Goal: Task Accomplishment & Management: Complete application form

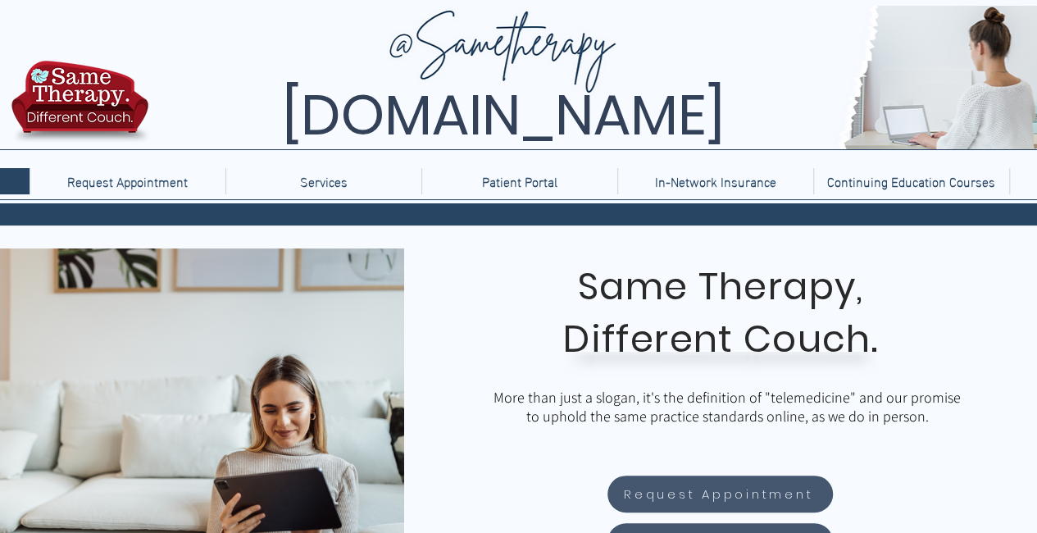
click at [943, 319] on div at bounding box center [720, 421] width 633 height 347
click at [920, 324] on h2 "Different Couch." at bounding box center [720, 339] width 431 height 44
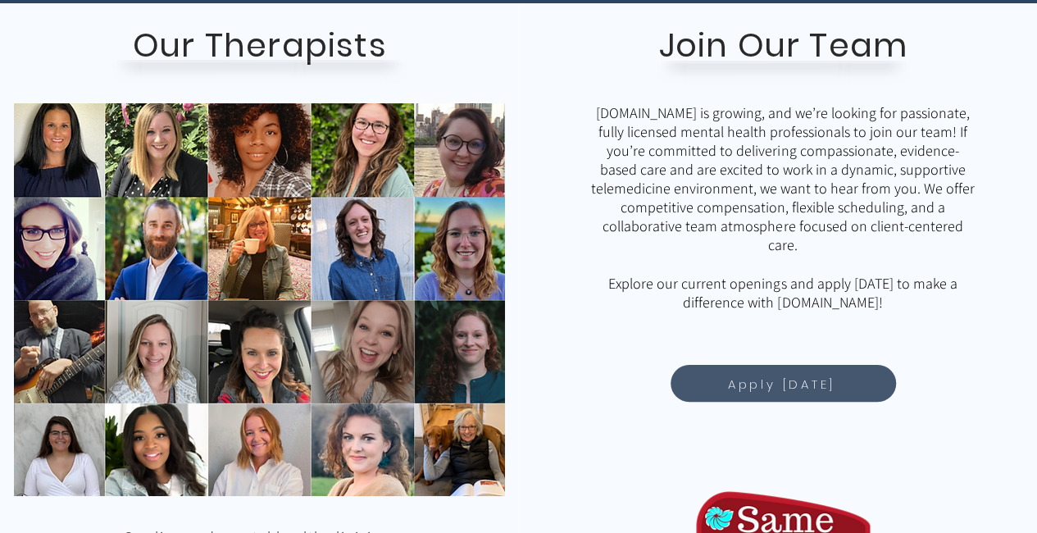
scroll to position [1278, 0]
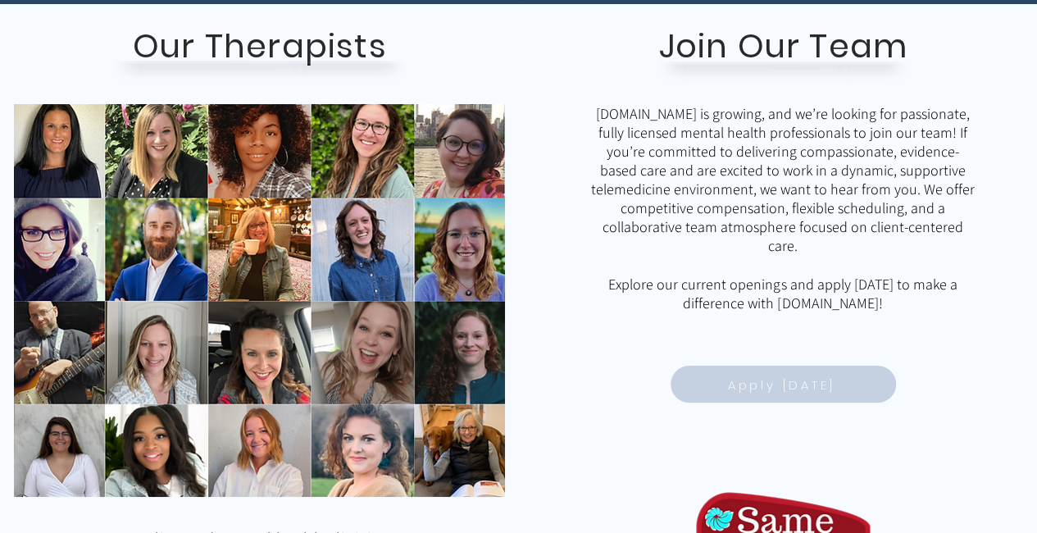
click at [770, 393] on span "Apply Today" at bounding box center [781, 383] width 107 height 19
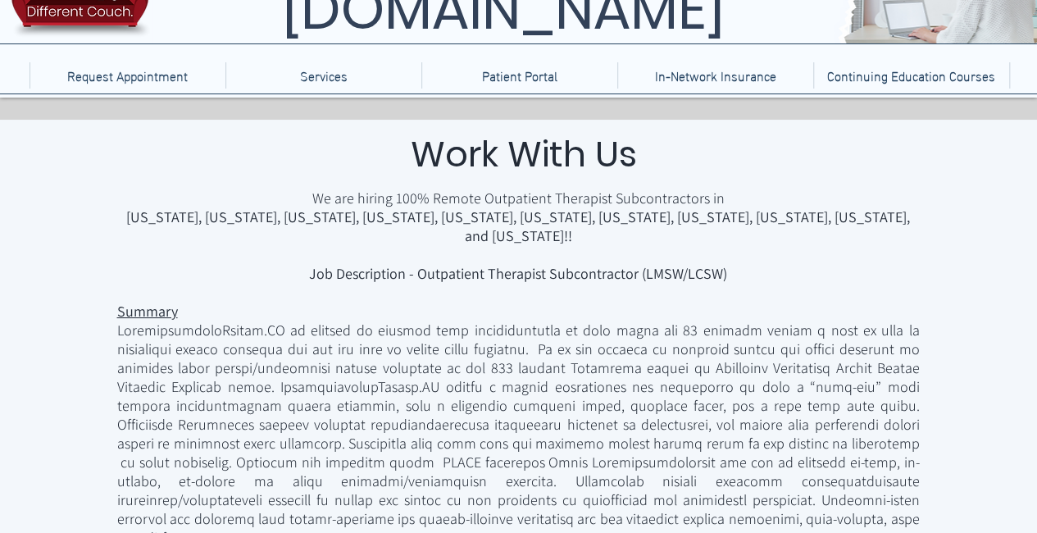
scroll to position [107, 0]
click at [995, 301] on div "main content" at bounding box center [557, 359] width 963 height 411
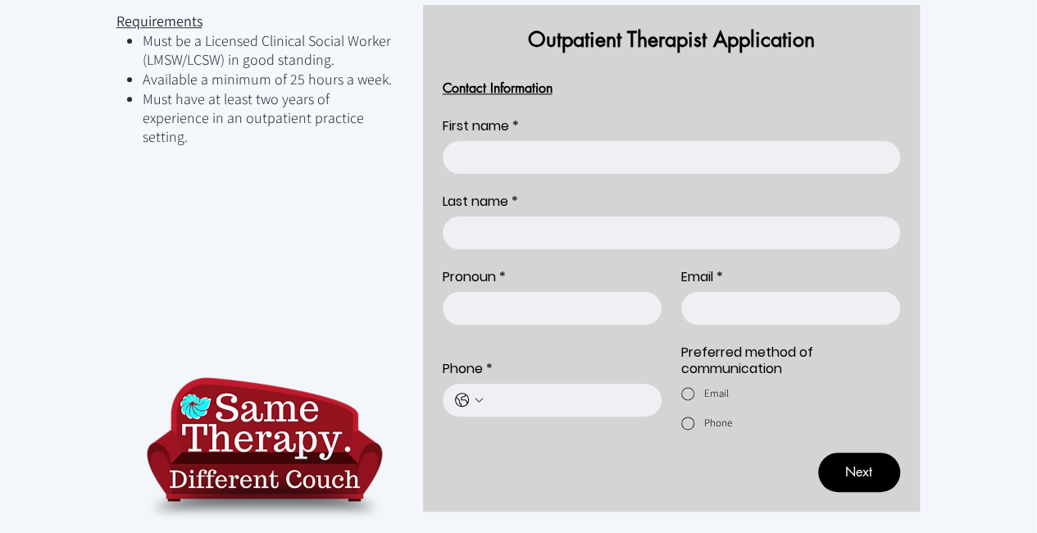
scroll to position [903, 1]
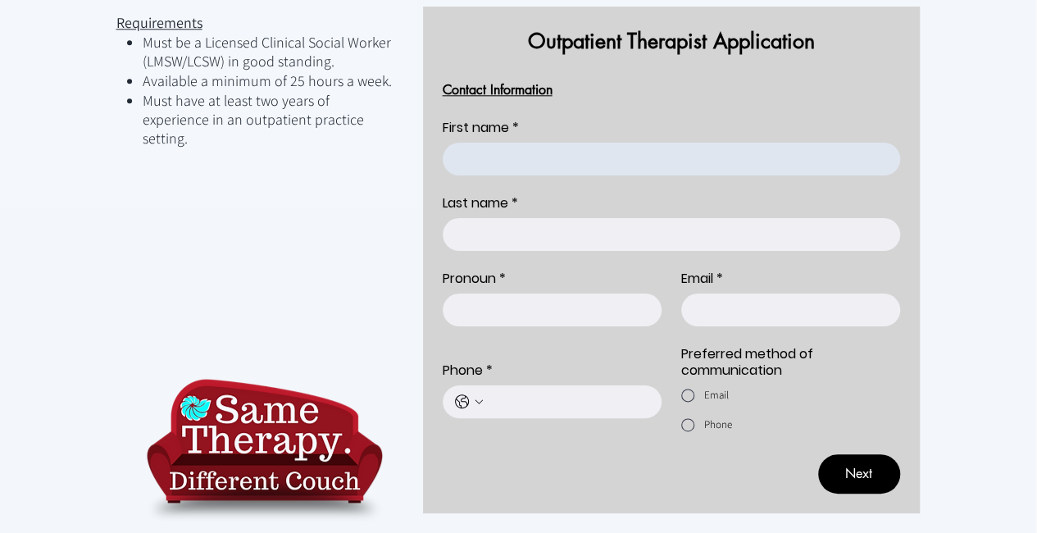
click at [624, 143] on input "First name *" at bounding box center [665, 159] width 447 height 33
type input "Kaoutar"
type input "Boumadi"
type input "[EMAIL_ADDRESS][DOMAIN_NAME]"
type input "4435099420"
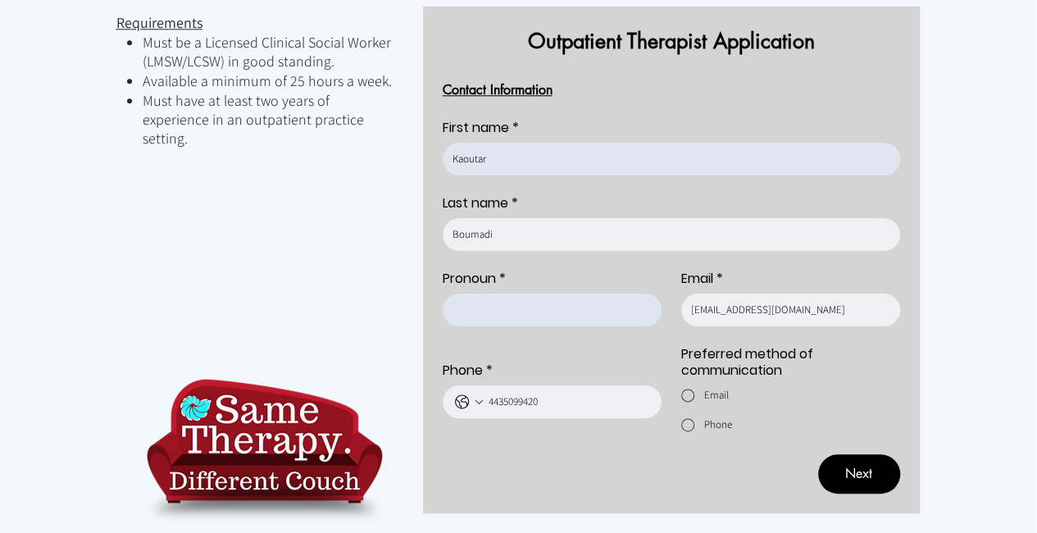
click at [595, 293] on input "Pronoun *" at bounding box center [546, 309] width 209 height 33
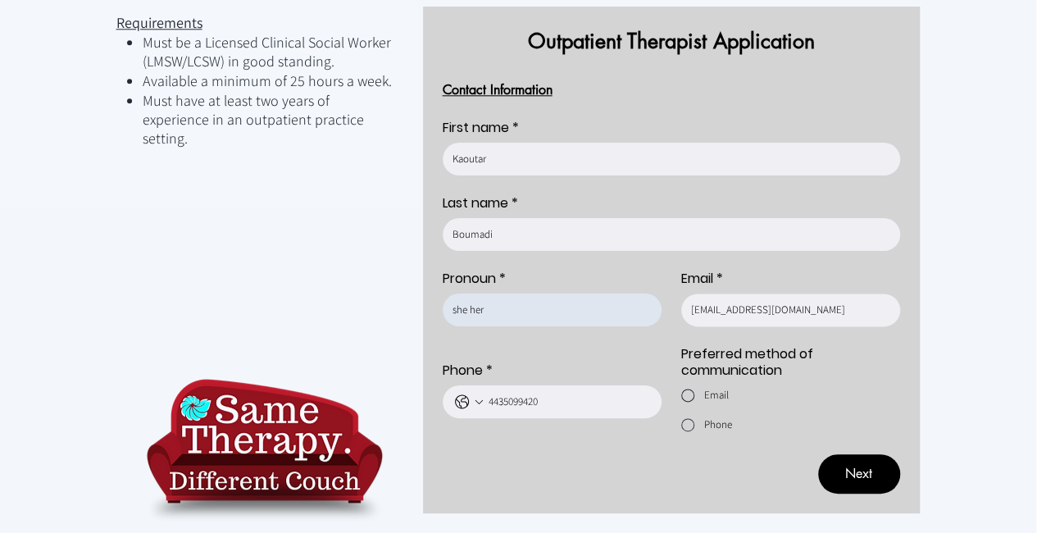
type input "she her"
click at [687, 388] on div "Provider Application" at bounding box center [687, 394] width 13 height 13
radio input "true"
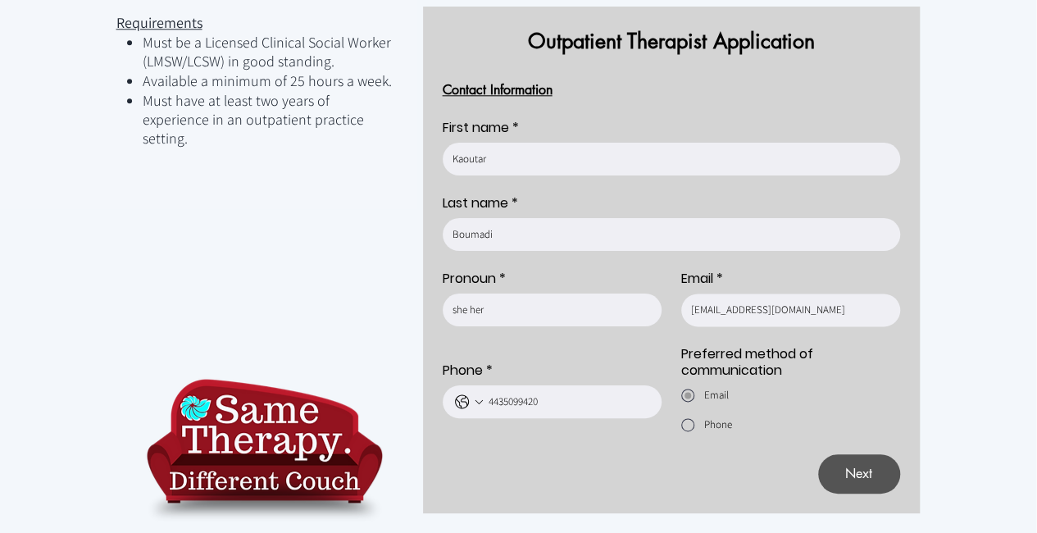
click at [851, 465] on span "Next" at bounding box center [858, 473] width 27 height 17
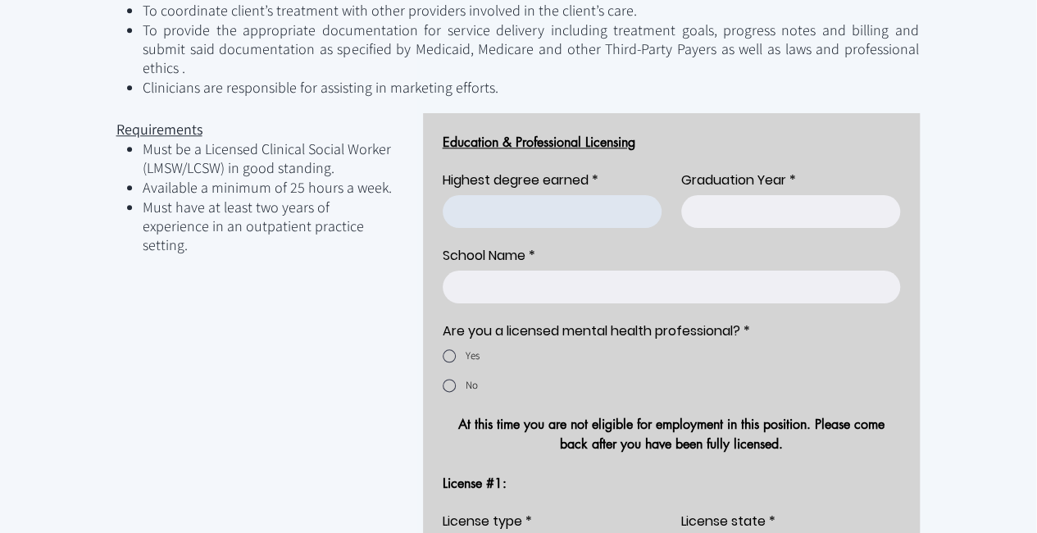
click at [562, 195] on input "Highest degree earned *" at bounding box center [546, 211] width 209 height 33
type input "msw"
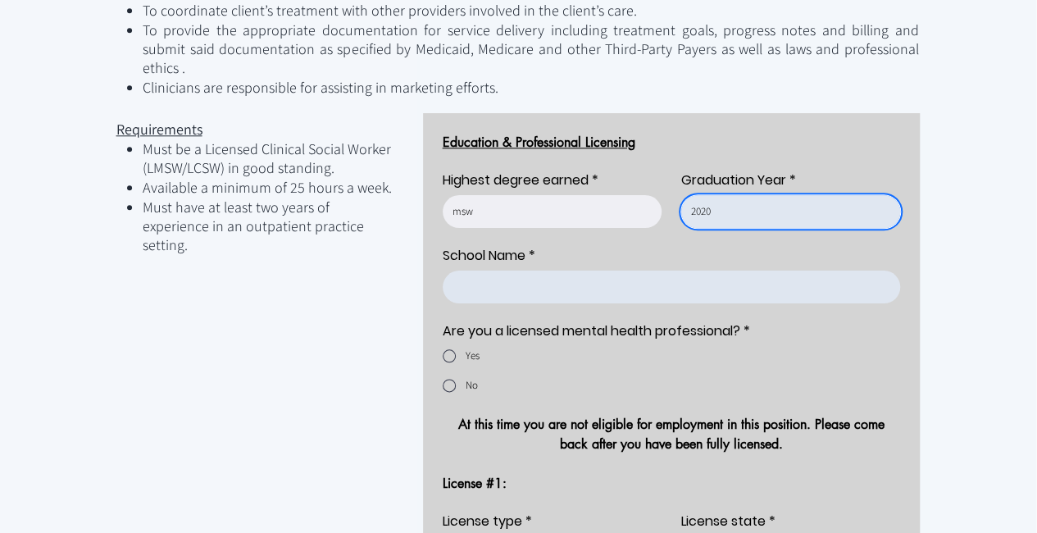
type input "2020"
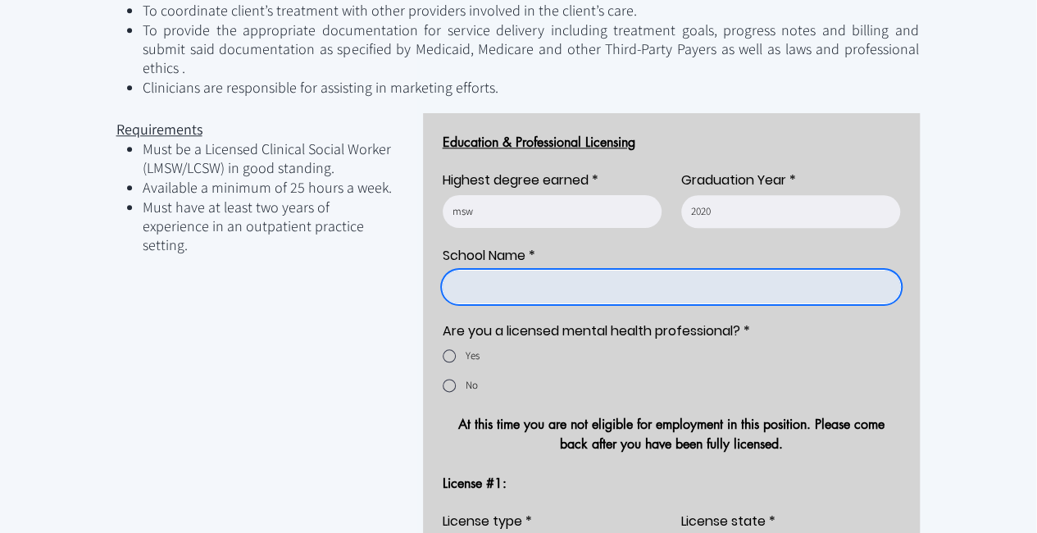
click at [550, 270] on input "School Name *" at bounding box center [665, 286] width 447 height 33
type input "[GEOGRAPHIC_DATA][US_STATE]"
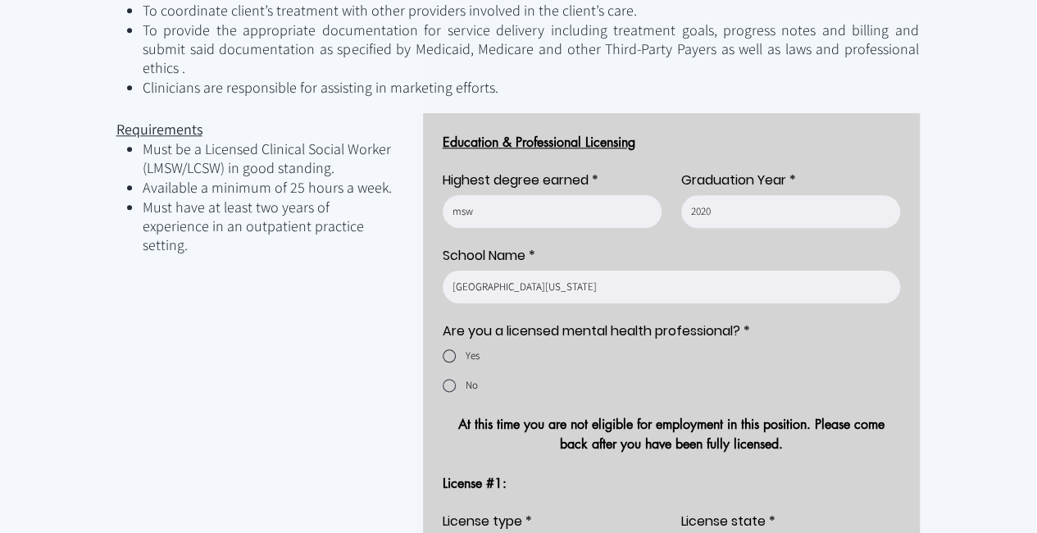
click at [449, 346] on span "Provider Application" at bounding box center [448, 356] width 13 height 20
radio input "true"
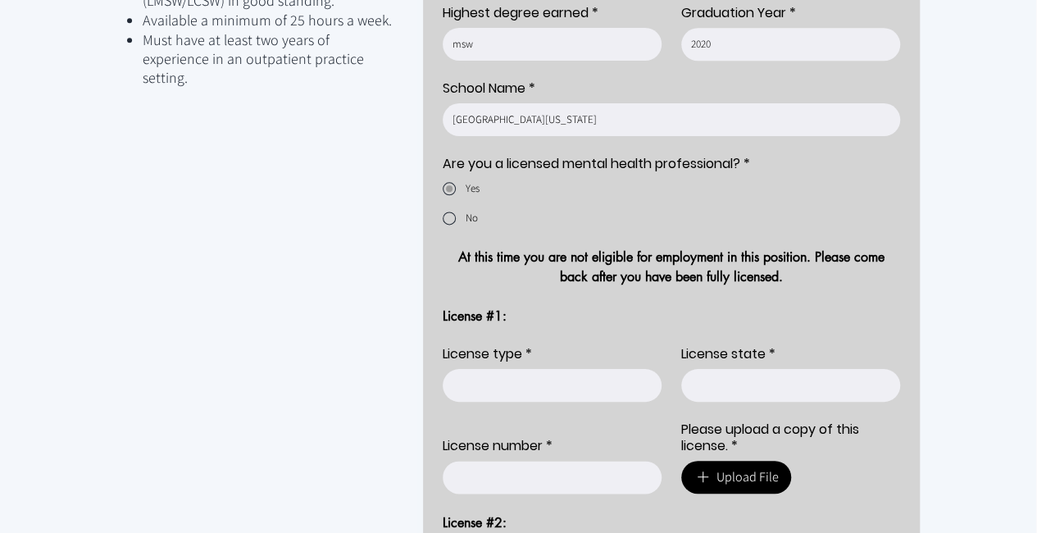
scroll to position [964, 1]
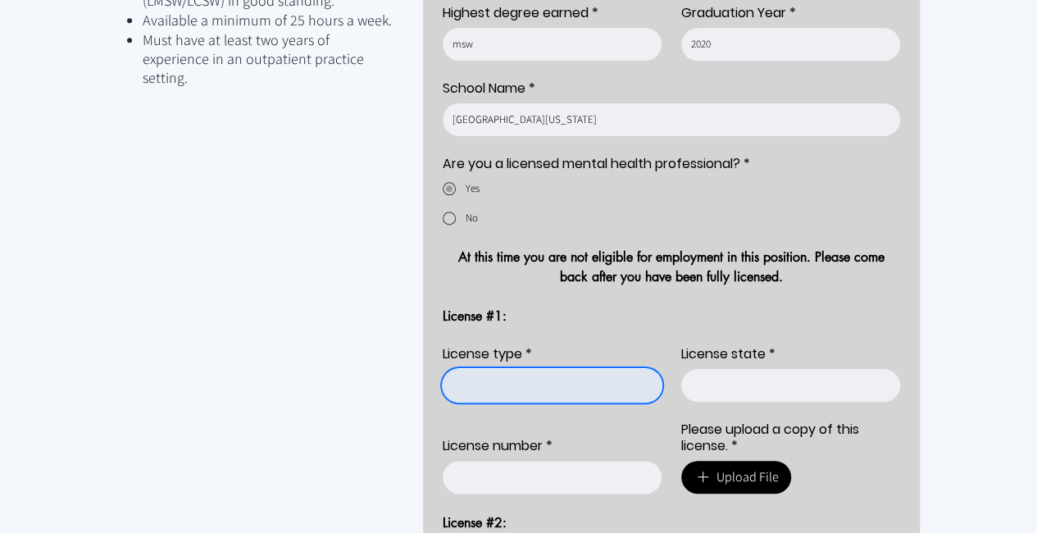
click at [560, 369] on input "License type *" at bounding box center [546, 385] width 209 height 33
type input "LMSW"
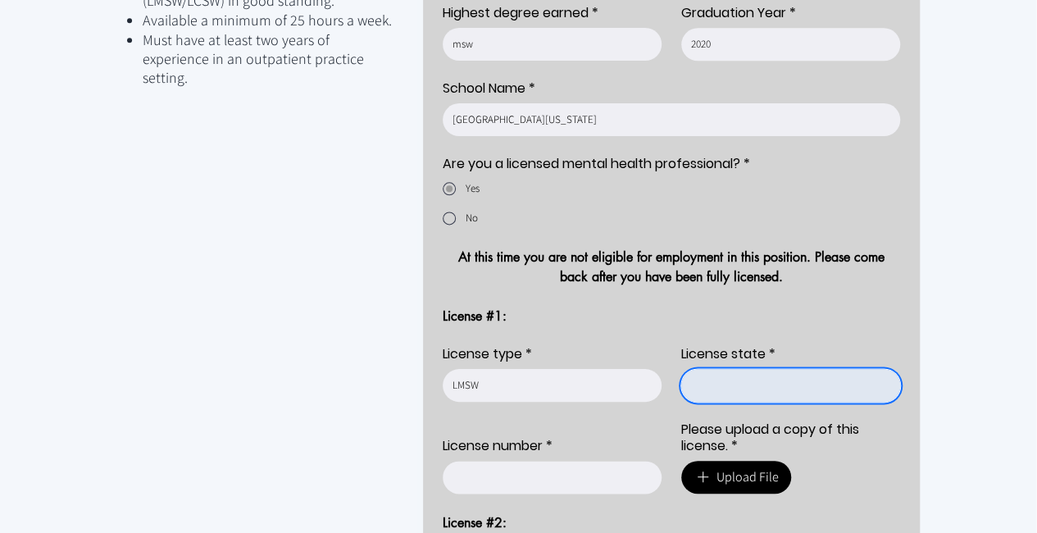
click at [787, 369] on input "License state *" at bounding box center [785, 385] width 209 height 33
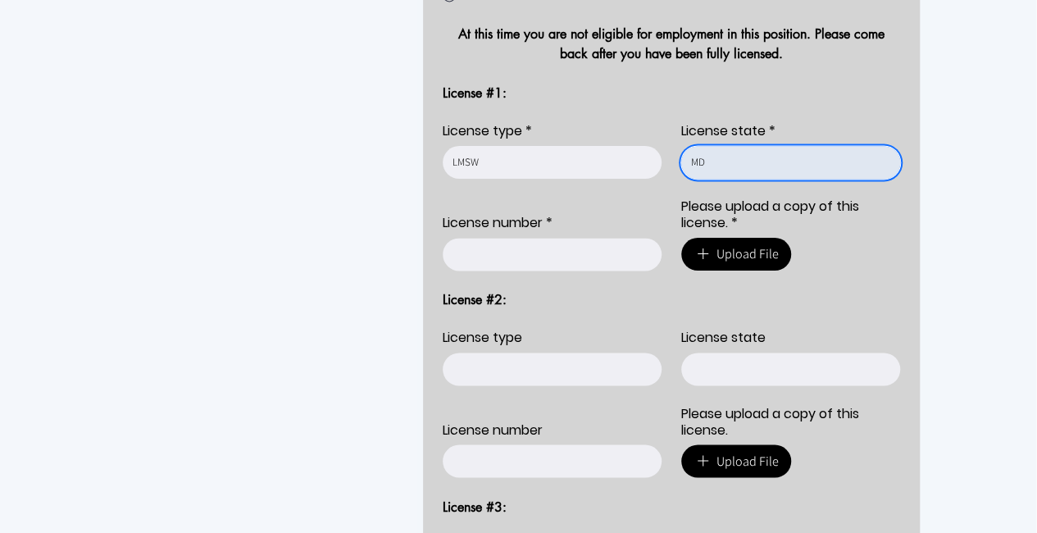
scroll to position [1186, 1]
type input "MD"
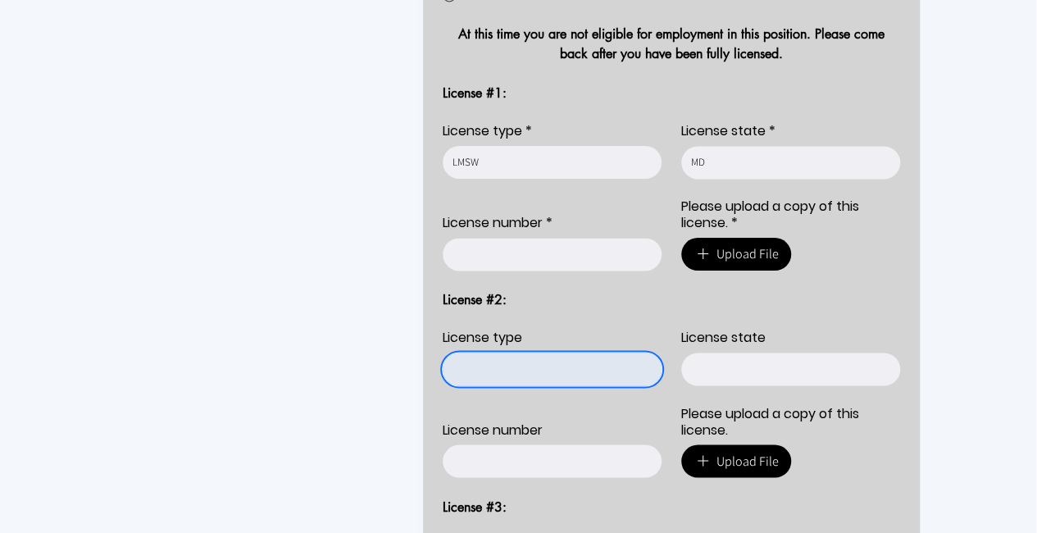
click at [552, 352] on input "License type" at bounding box center [546, 368] width 209 height 33
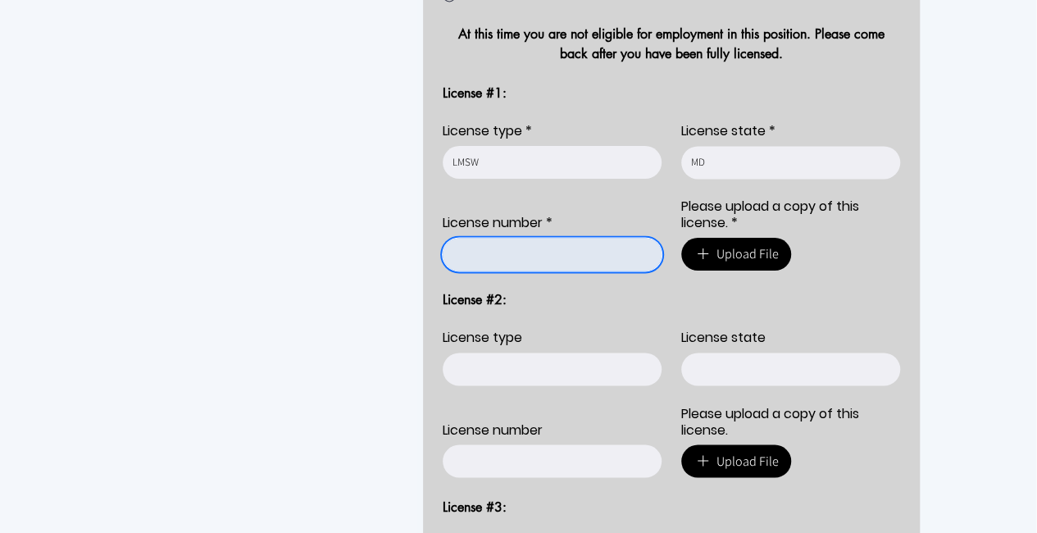
click at [547, 238] on input "License number *" at bounding box center [546, 254] width 209 height 33
paste input "27187"
type input "27187"
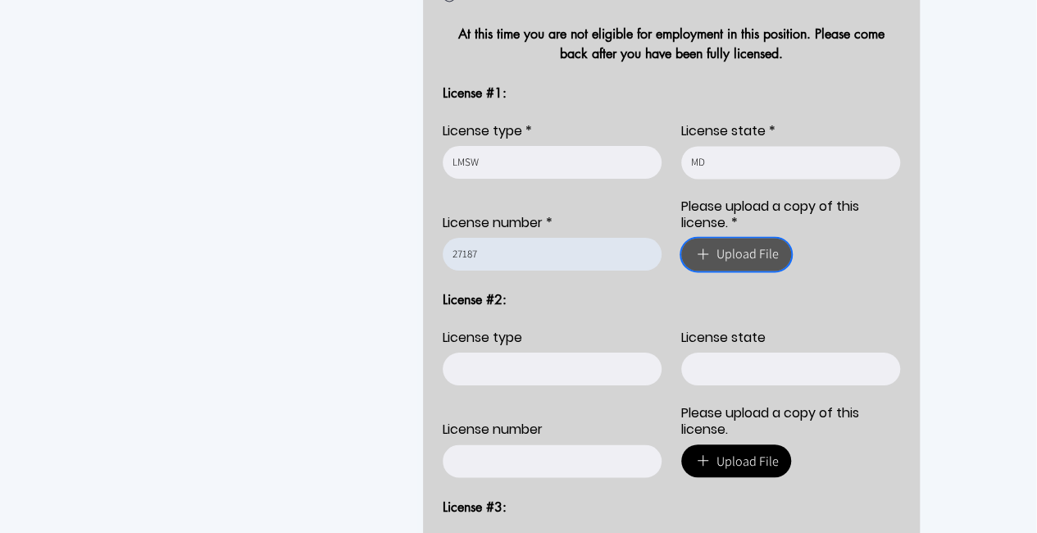
click at [750, 238] on button "Upload File" at bounding box center [736, 254] width 110 height 33
click at [733, 244] on span "Upload File" at bounding box center [747, 254] width 62 height 20
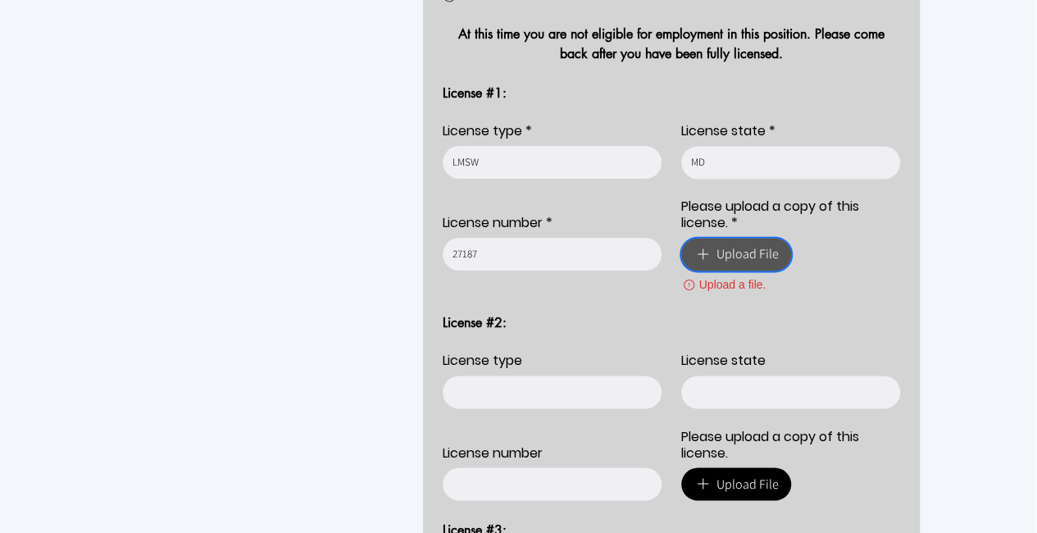
click at [744, 244] on span "Upload File" at bounding box center [747, 254] width 62 height 20
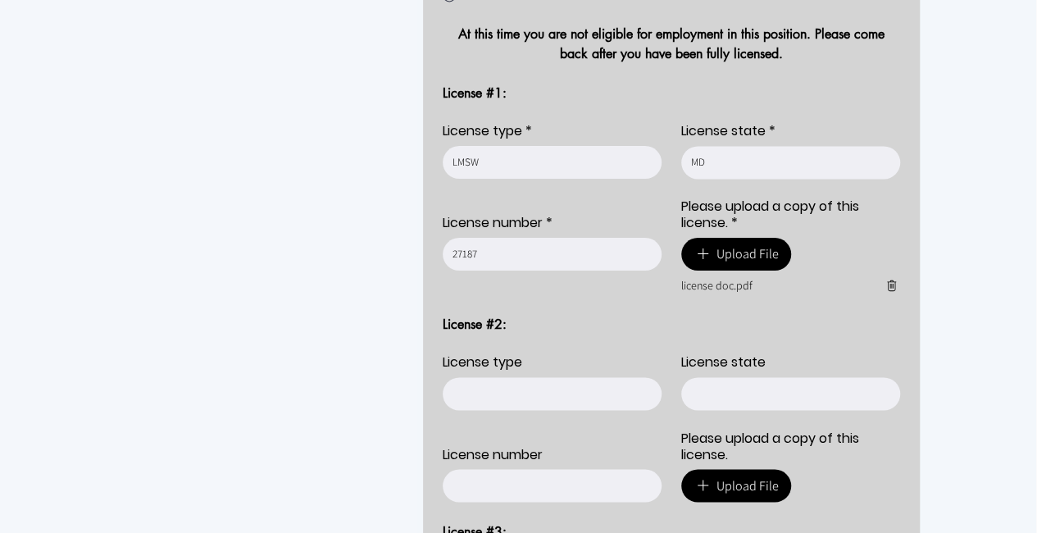
click at [969, 262] on div "main content" at bounding box center [517, 374] width 1037 height 2671
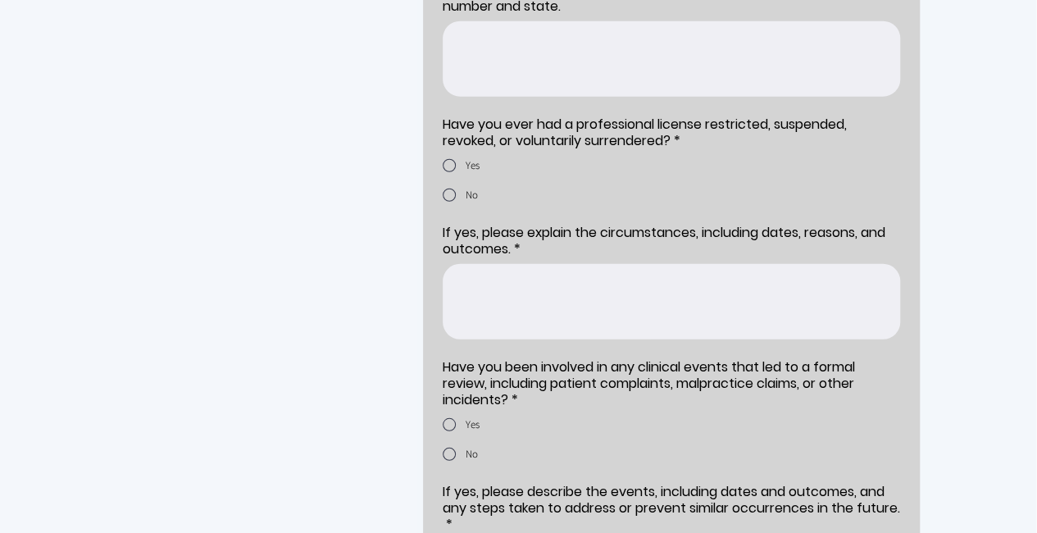
scroll to position [2126, 1]
